Goal: Task Accomplishment & Management: Manage account settings

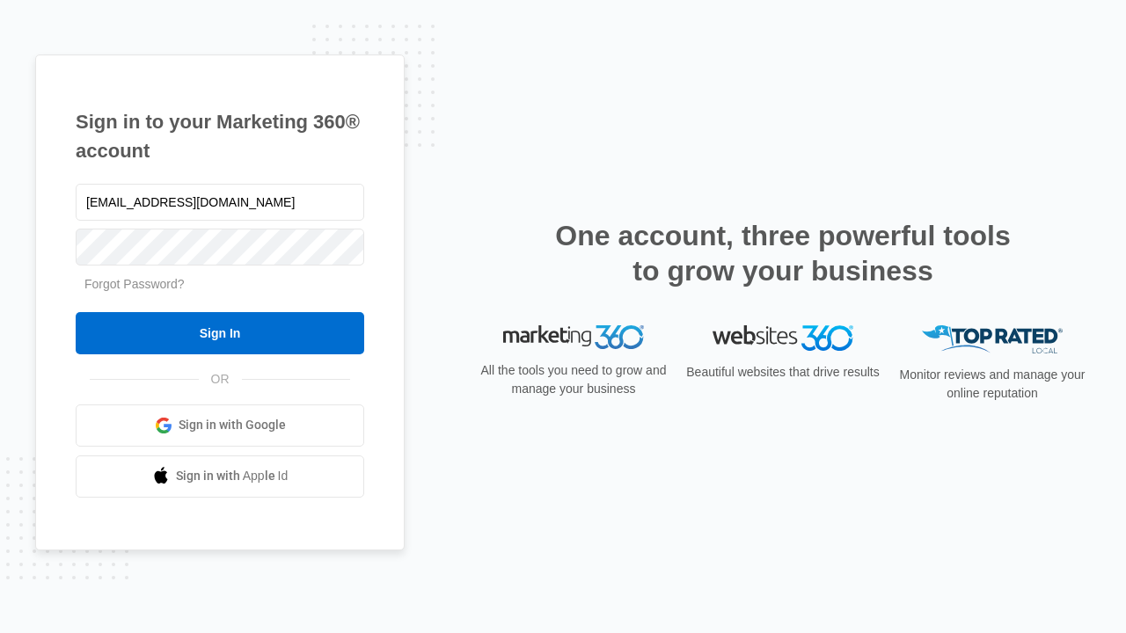
type input "[EMAIL_ADDRESS][DOMAIN_NAME]"
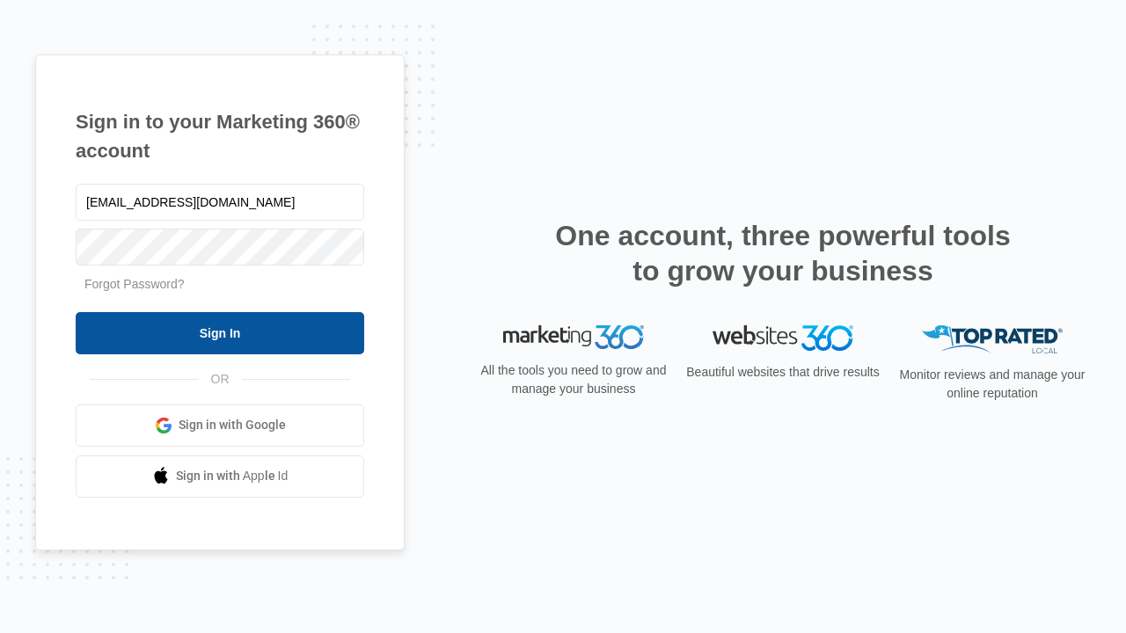
click at [220, 333] on input "Sign In" at bounding box center [220, 333] width 289 height 42
